Goal: Task Accomplishment & Management: Manage account settings

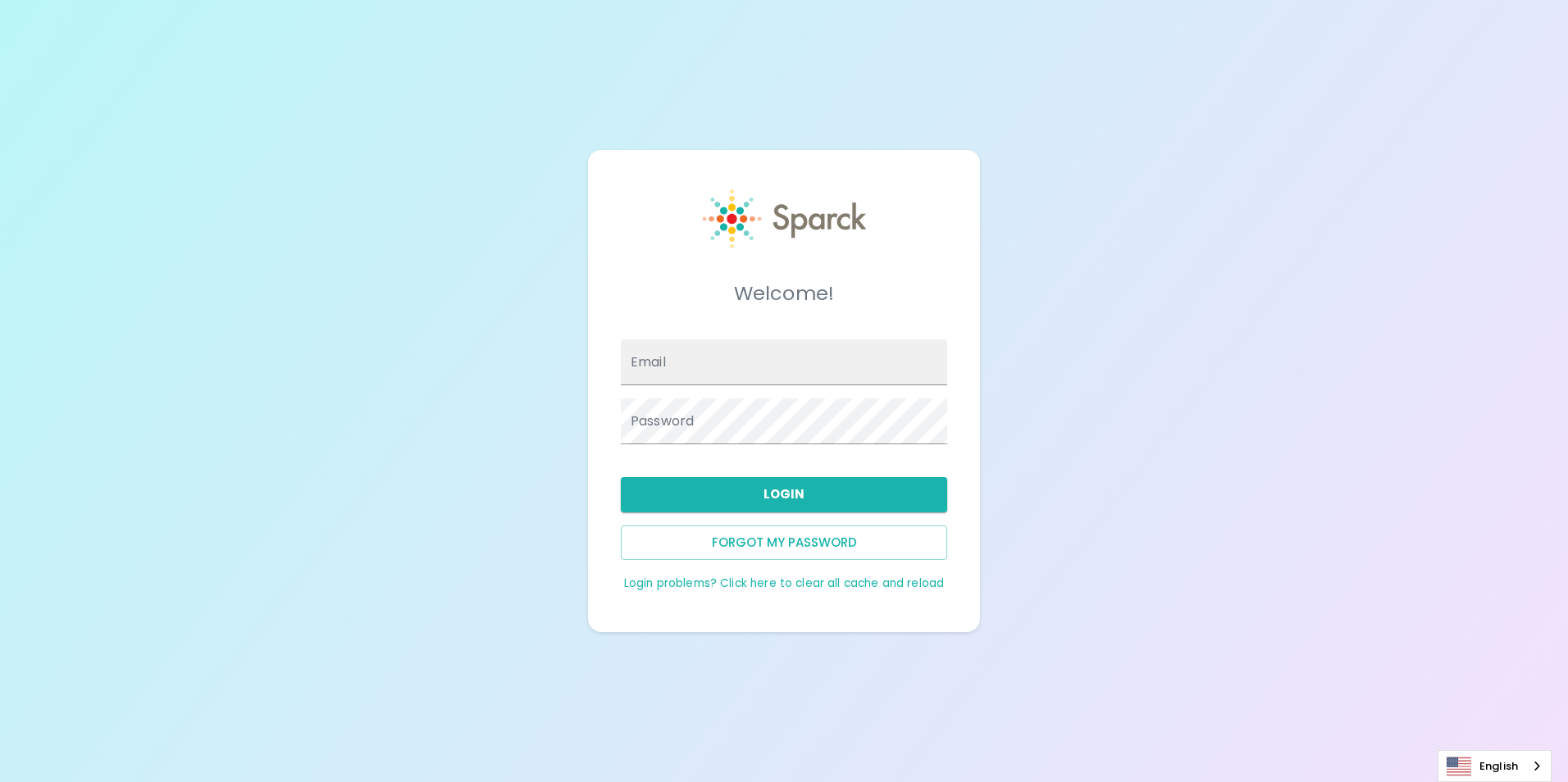
type input "[EMAIL_ADDRESS][DOMAIN_NAME]"
drag, startPoint x: 810, startPoint y: 501, endPoint x: 928, endPoint y: 550, distance: 127.8
click at [811, 501] on button "Login" at bounding box center [783, 494] width 326 height 34
click at [726, 481] on button "Login" at bounding box center [783, 494] width 326 height 34
